Goal: Find specific page/section: Find specific page/section

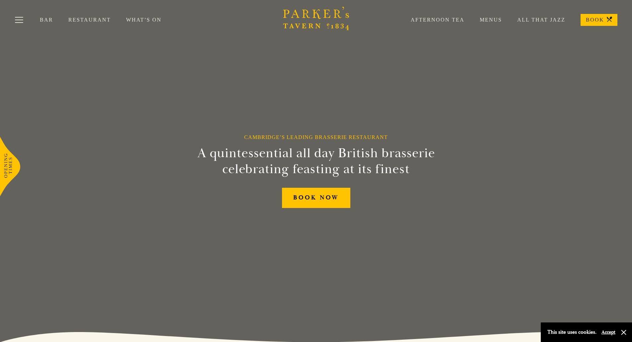
click at [495, 20] on link "Menus" at bounding box center [484, 20] width 38 height 7
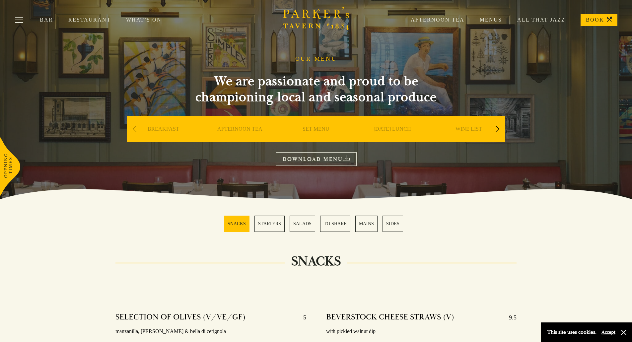
click at [373, 226] on link "MAINS" at bounding box center [366, 224] width 22 height 16
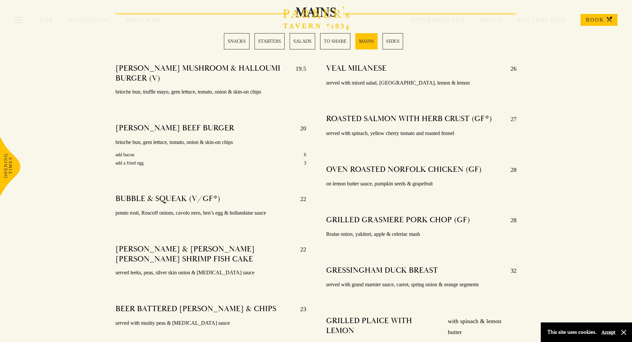
scroll to position [1173, 0]
